Goal: Information Seeking & Learning: Learn about a topic

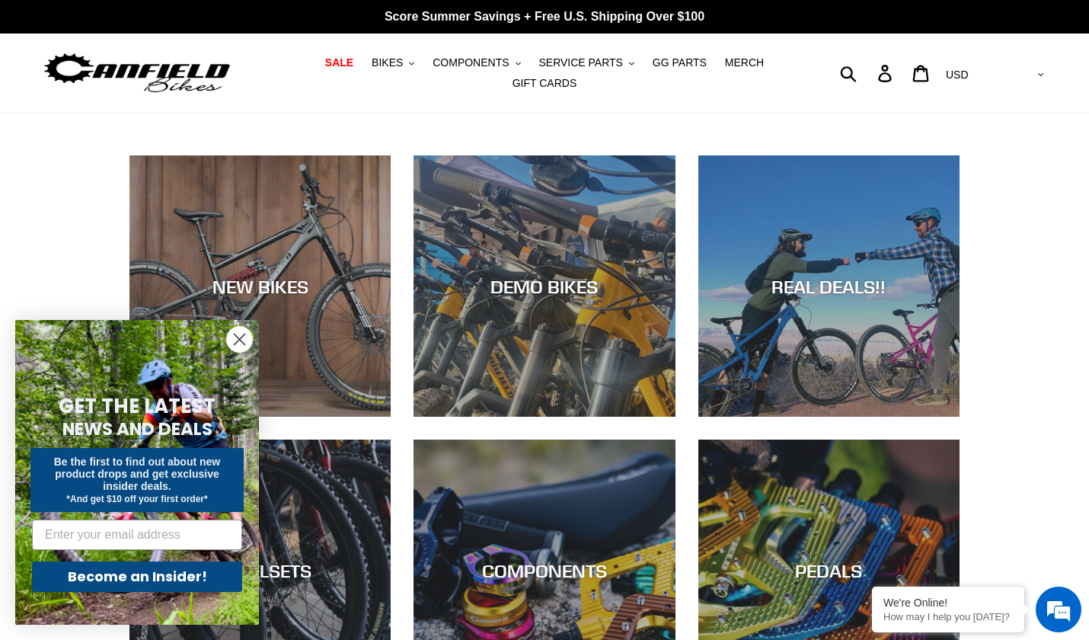
click at [243, 341] on circle "Close dialog" at bounding box center [239, 339] width 25 height 25
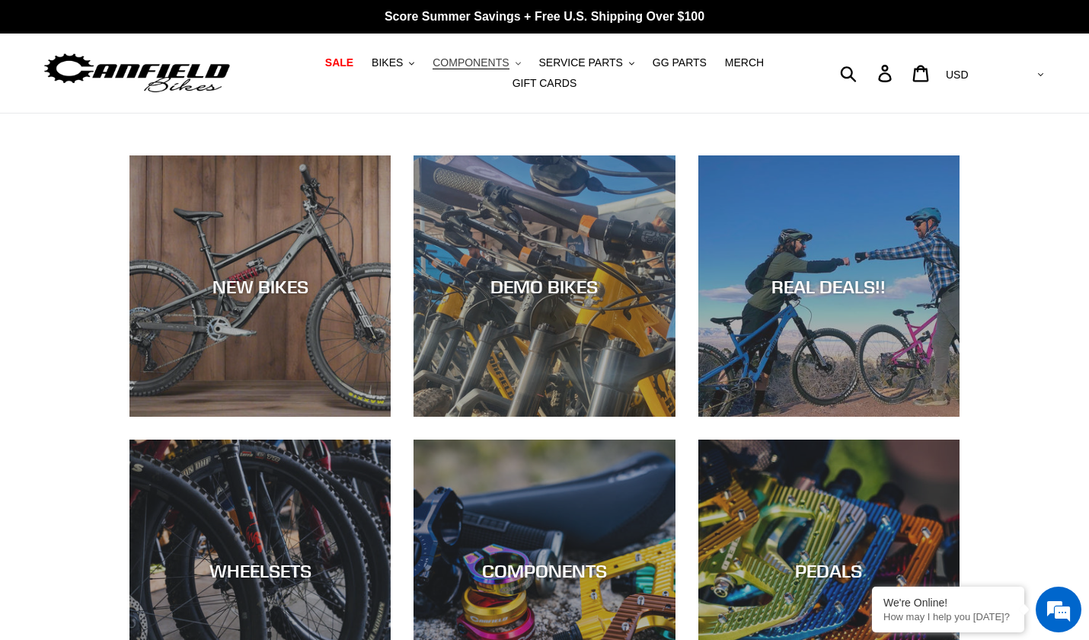
click at [475, 68] on span "COMPONENTS" at bounding box center [471, 62] width 76 height 13
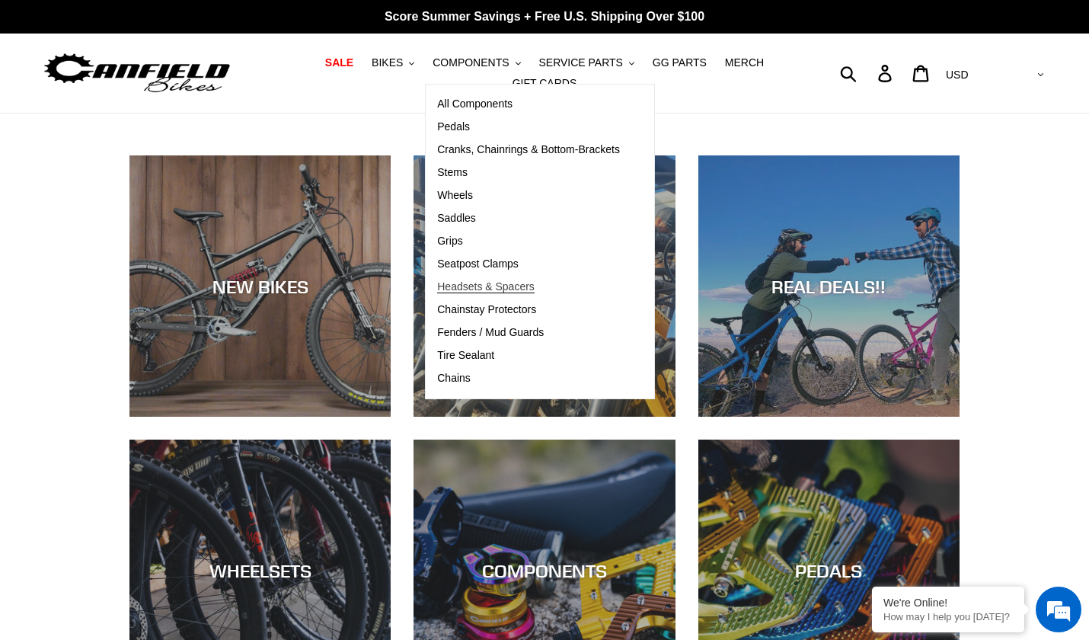
click at [469, 286] on span "Headsets & Spacers" at bounding box center [486, 286] width 98 height 13
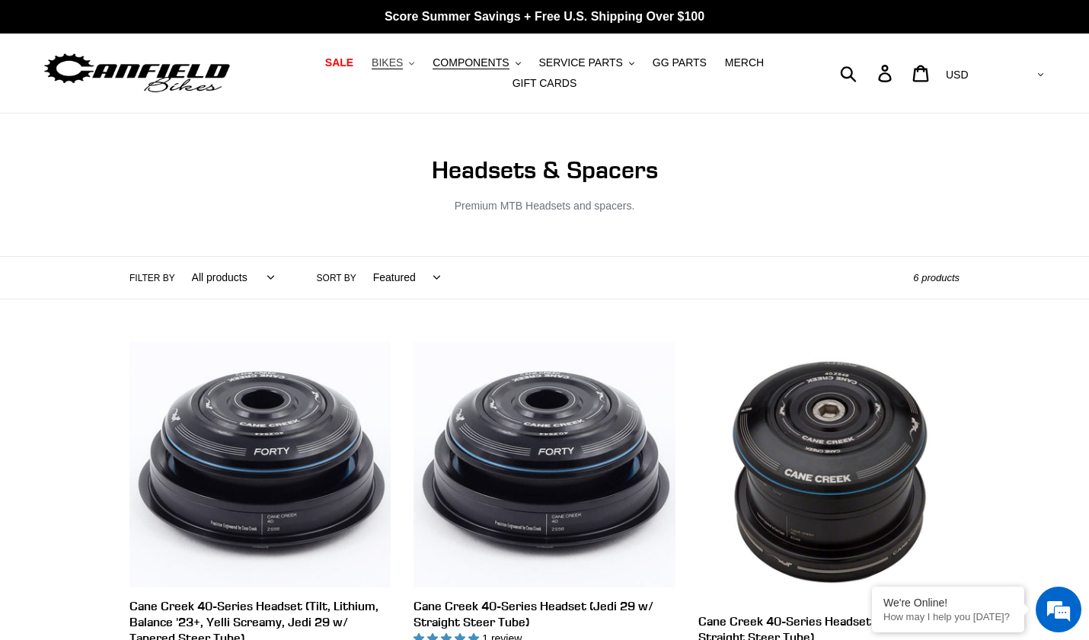
click at [403, 61] on span "BIKES" at bounding box center [387, 62] width 31 height 13
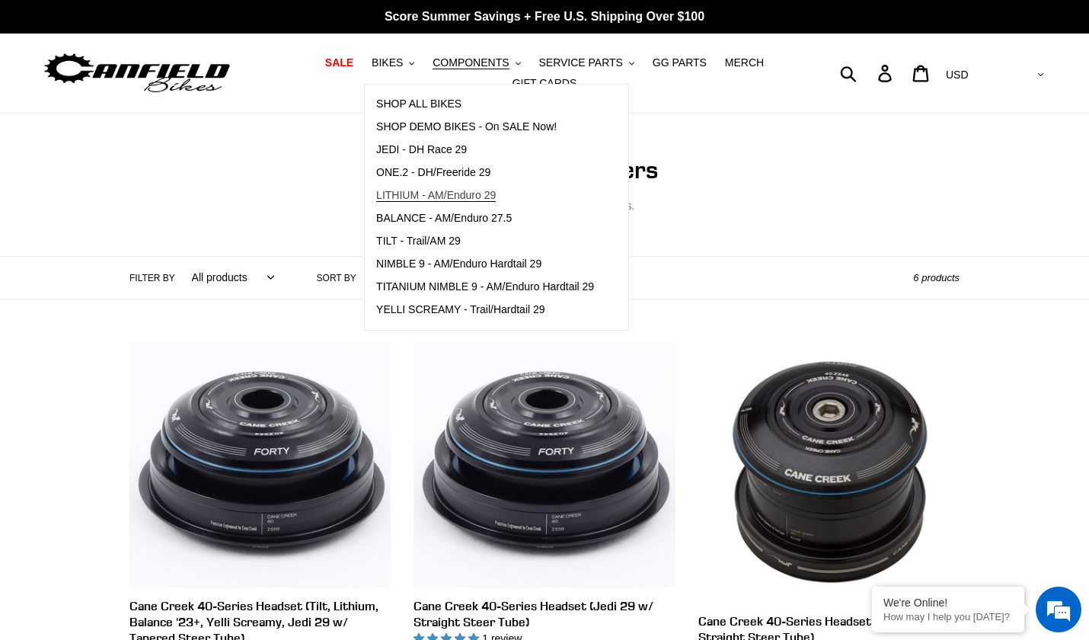
click at [415, 203] on link "LITHIUM - AM/Enduro 29" at bounding box center [485, 195] width 241 height 23
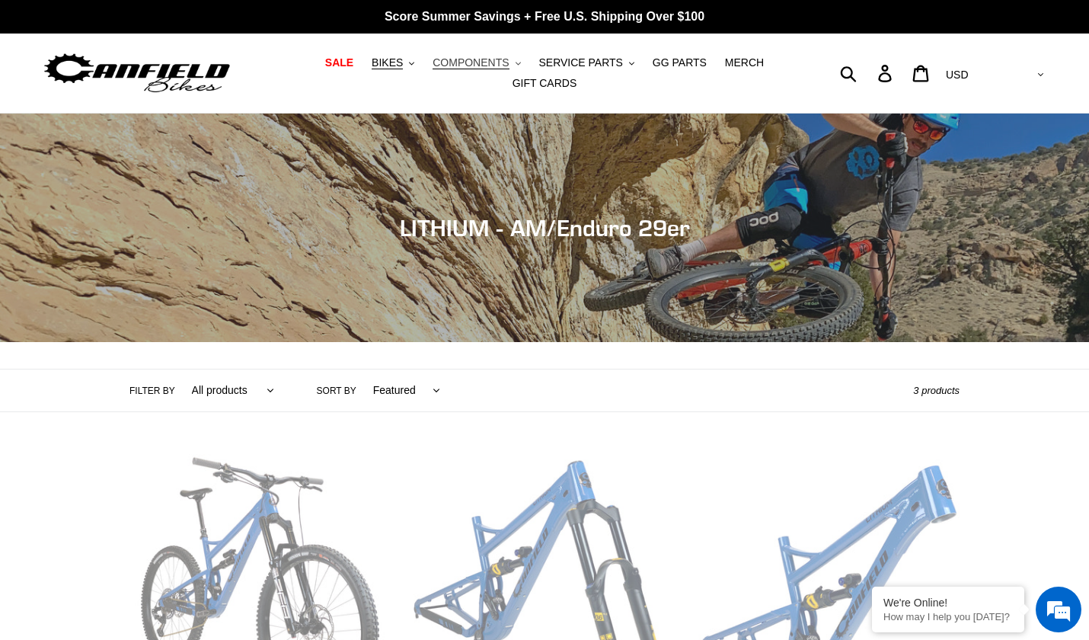
click at [519, 64] on icon "button" at bounding box center [518, 63] width 5 height 3
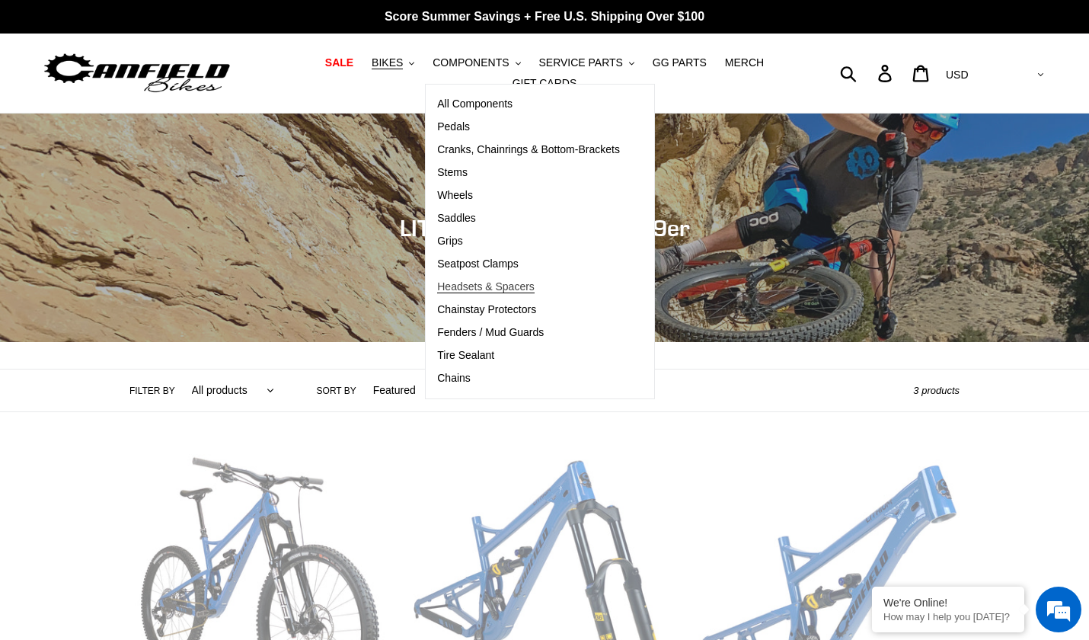
click at [472, 287] on span "Headsets & Spacers" at bounding box center [486, 286] width 98 height 13
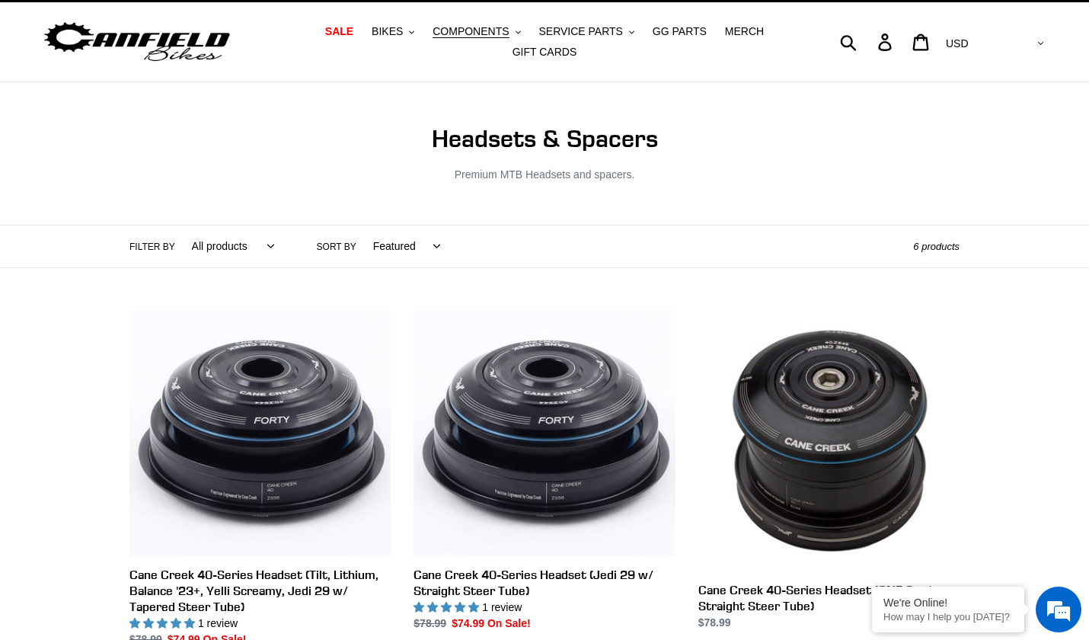
scroll to position [134, 0]
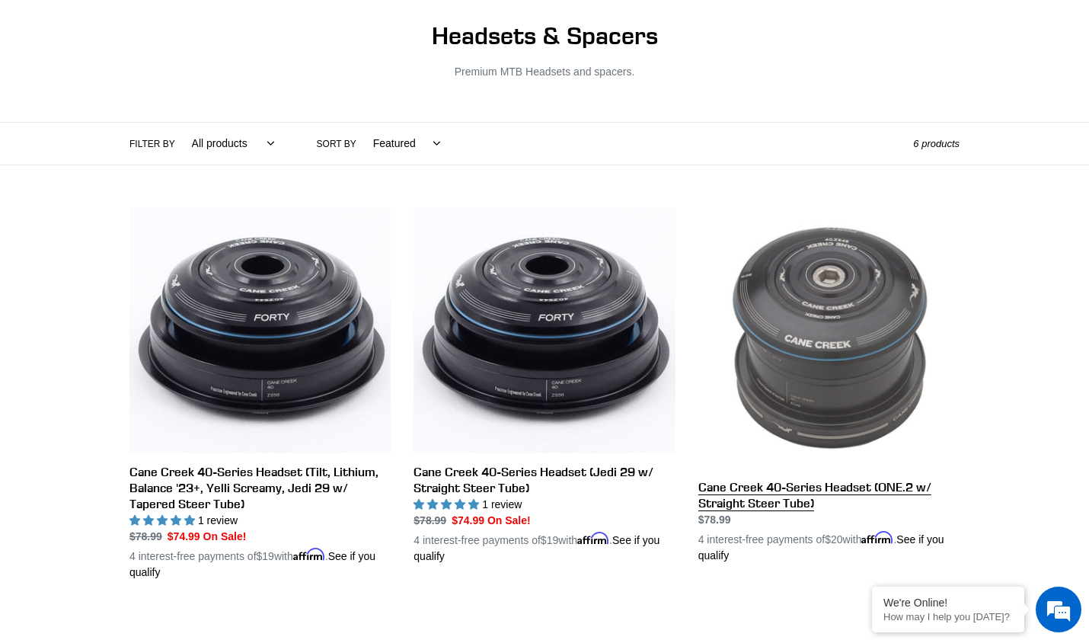
click at [810, 318] on link "Cane Creek 40-Series Headset (ONE.2 w/ Straight Steer Tube)" at bounding box center [829, 385] width 261 height 357
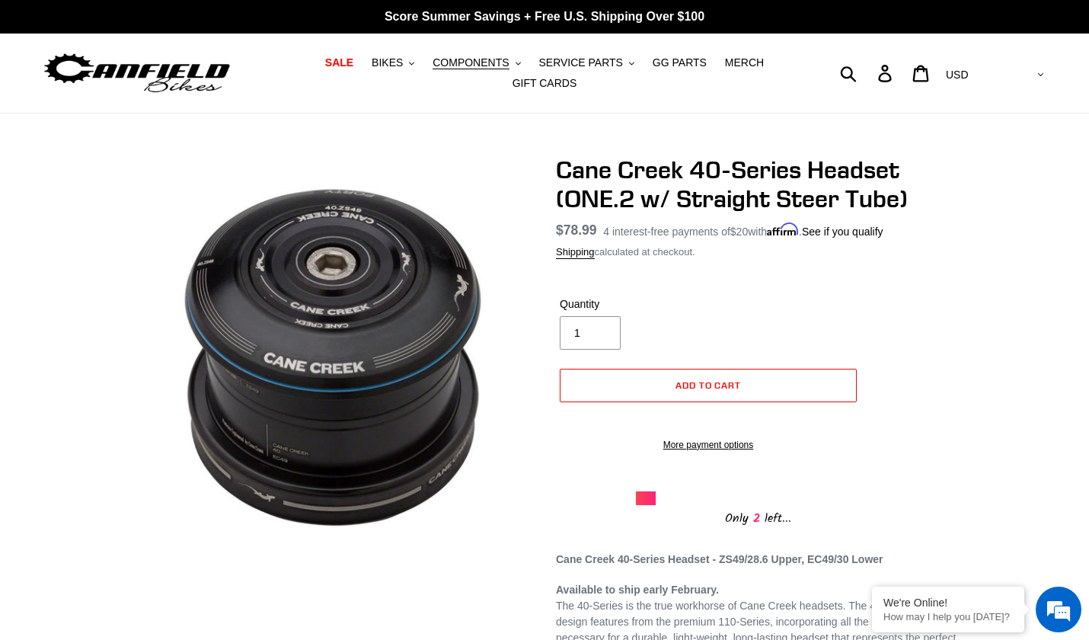
click at [146, 88] on img at bounding box center [137, 74] width 190 height 48
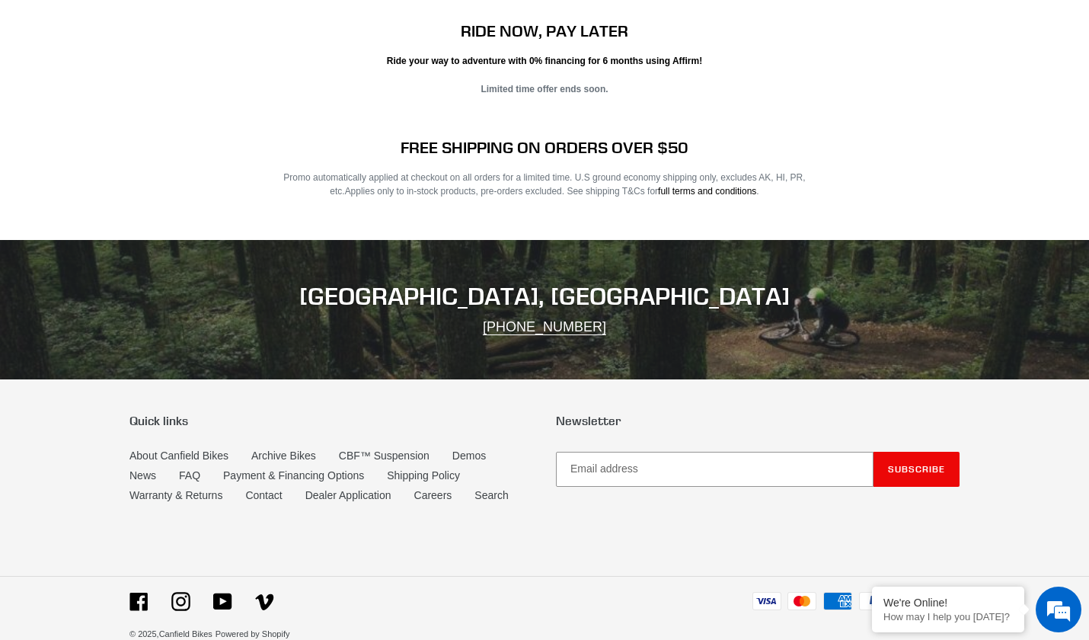
click at [555, 592] on ul "Visa Mastercard American Express PayPal Apple Pay Google Pay" at bounding box center [752, 609] width 415 height 34
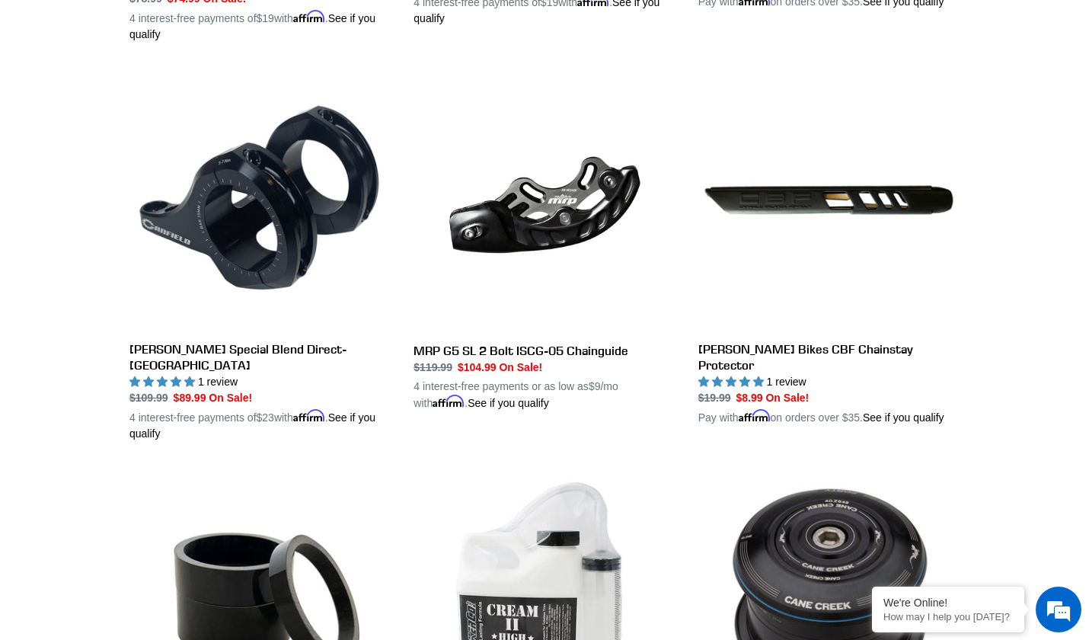
scroll to position [2539, 0]
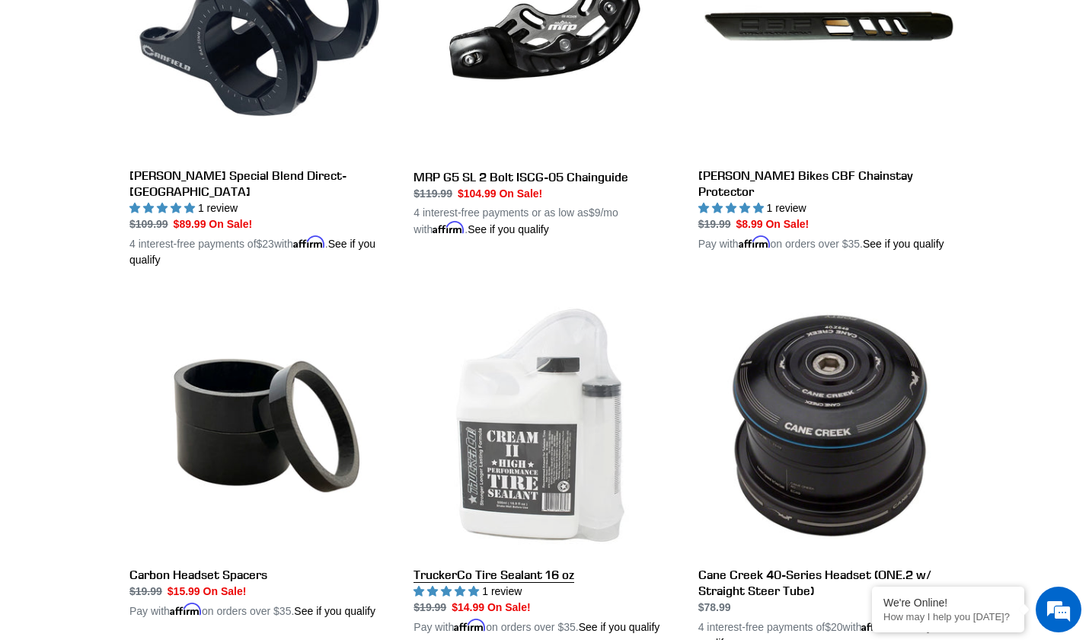
click at [484, 357] on link "TruckerCo Tire Sealant 16 oz" at bounding box center [544, 465] width 261 height 341
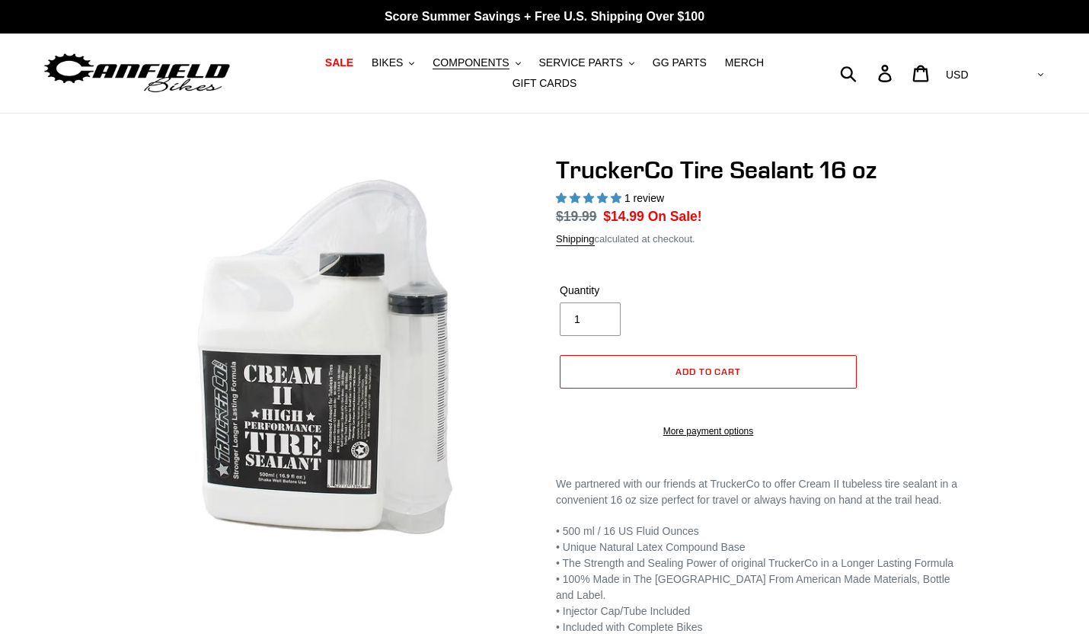
select select "highest-rating"
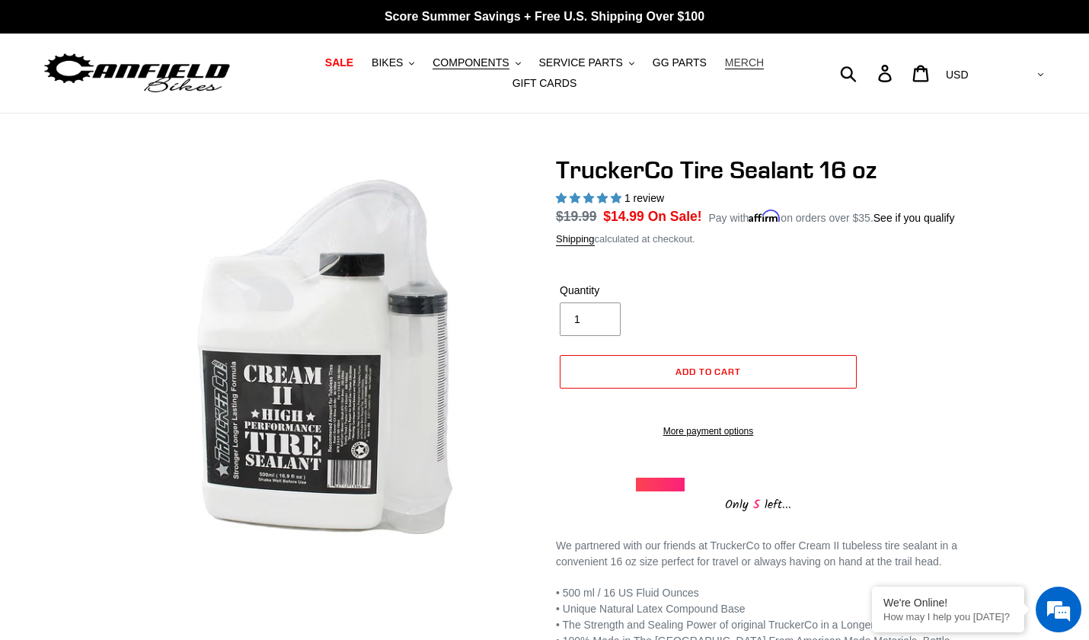
click at [725, 62] on span "MERCH" at bounding box center [744, 62] width 39 height 13
